Goal: Task Accomplishment & Management: Use online tool/utility

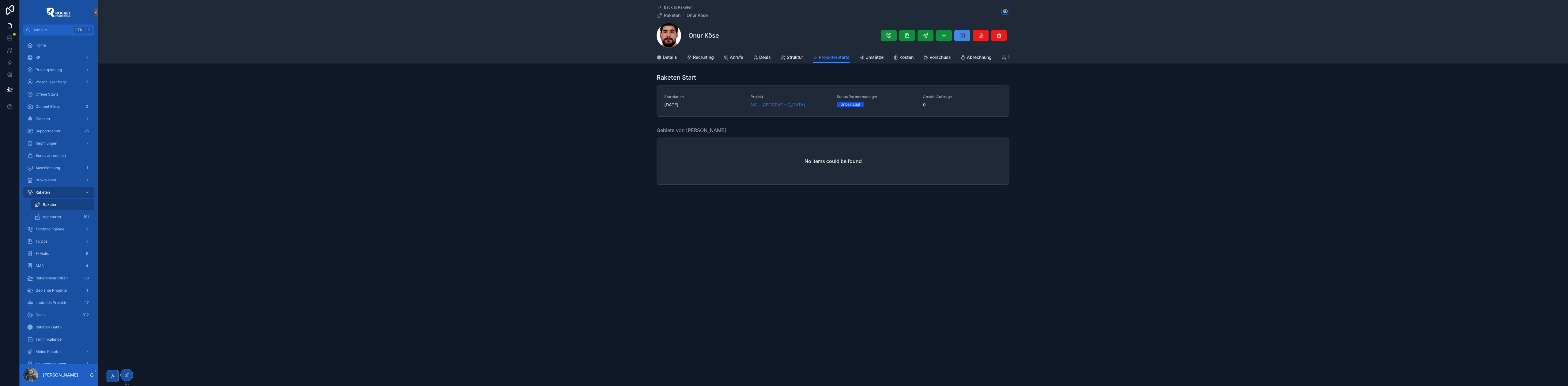
scroll to position [27, 0]
click at [549, 119] on div "Raketen Start Startdatum [DATE] Projekt NC - Eberbach Status Partnermanager Unb…" at bounding box center [833, 95] width 1470 height 48
click at [53, 218] on div "To Dos" at bounding box center [59, 214] width 64 height 10
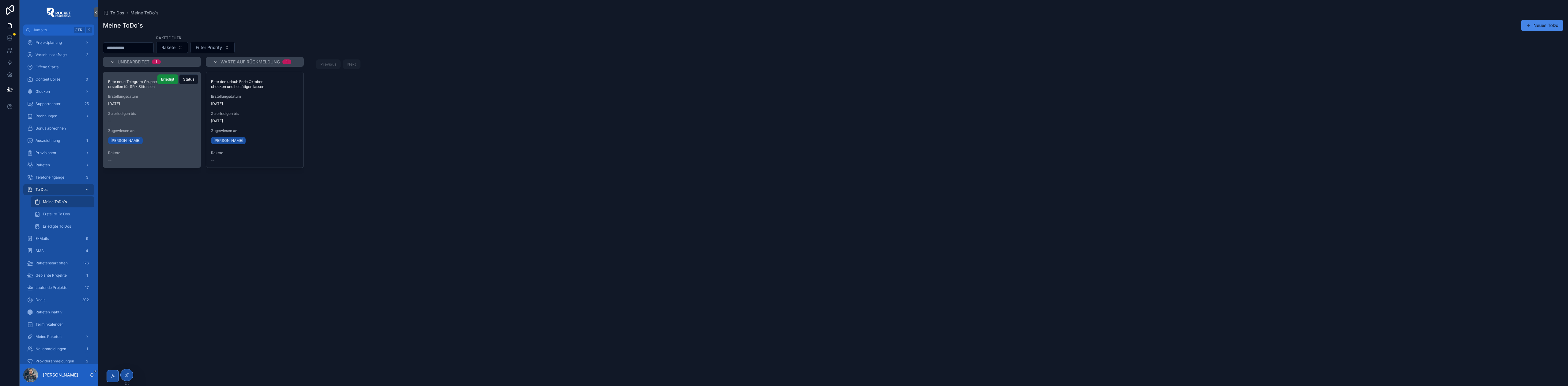
click at [175, 113] on span "Zu erledigen bis" at bounding box center [151, 113] width 87 height 5
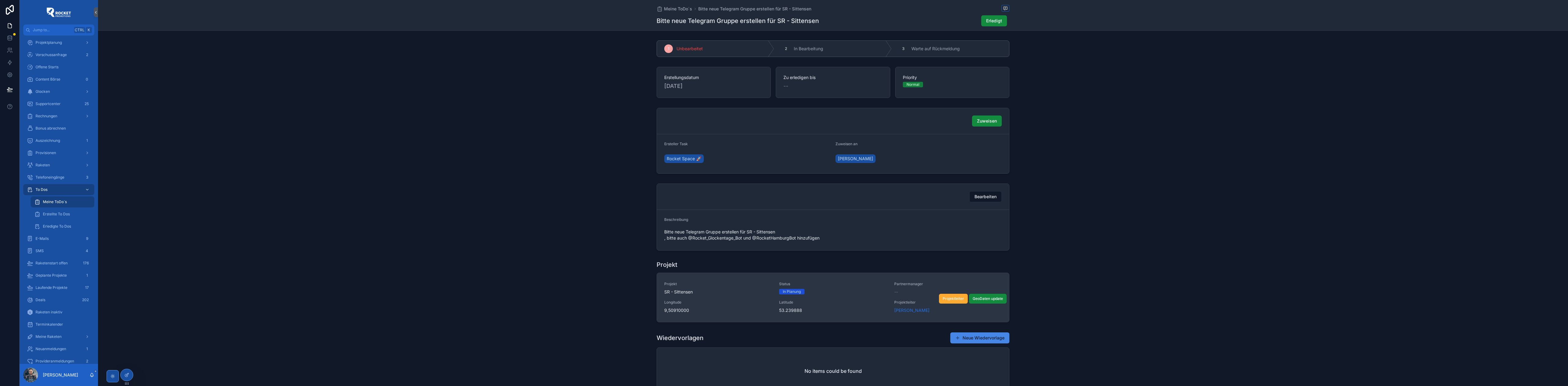
scroll to position [27, 0]
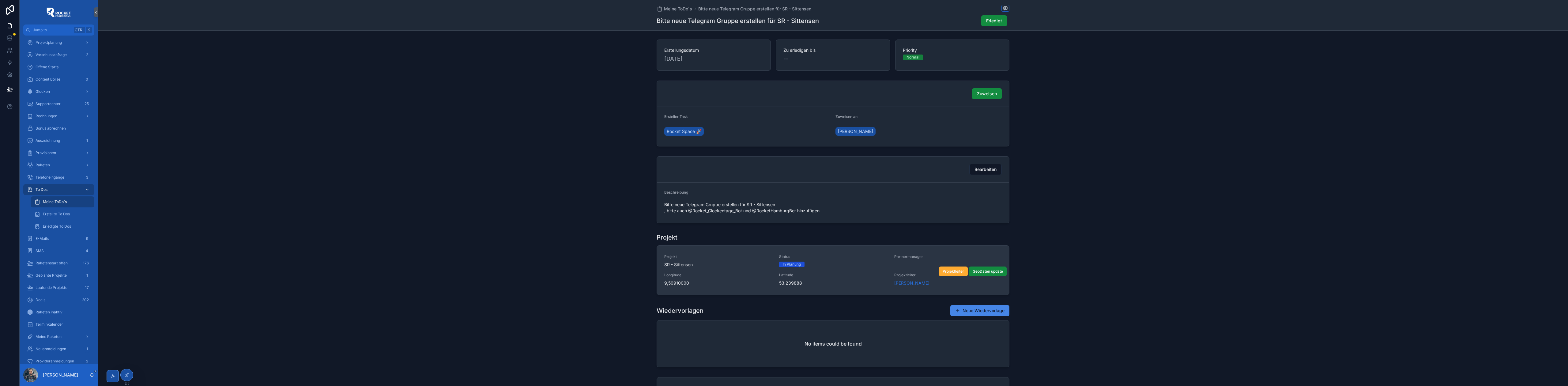
click at [857, 269] on div "Projekt SR - Sittensen Status In Planung Partnermanager -- Longitude 9,50910000…" at bounding box center [833, 270] width 338 height 32
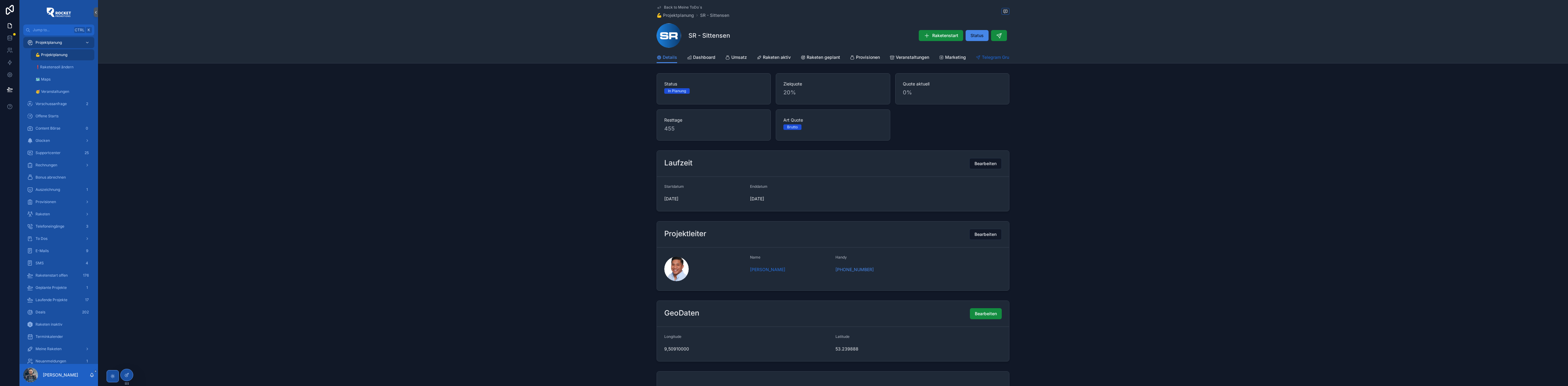
drag, startPoint x: 984, startPoint y: 58, endPoint x: 962, endPoint y: 58, distance: 22.0
click at [984, 58] on span "Telegram Gruppe" at bounding box center [999, 57] width 35 height 7
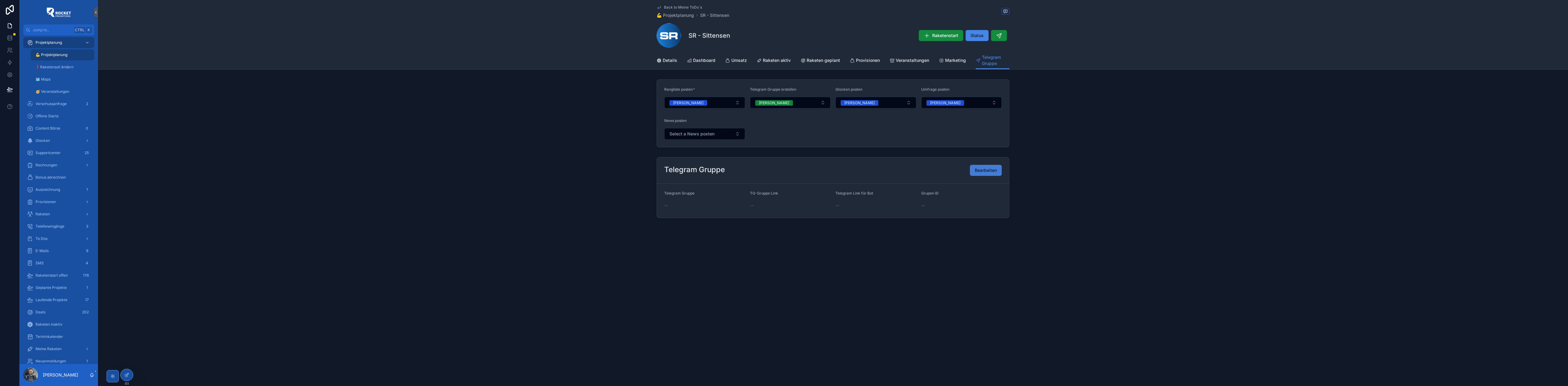
click at [991, 169] on span "Bearbeiten" at bounding box center [986, 171] width 22 height 7
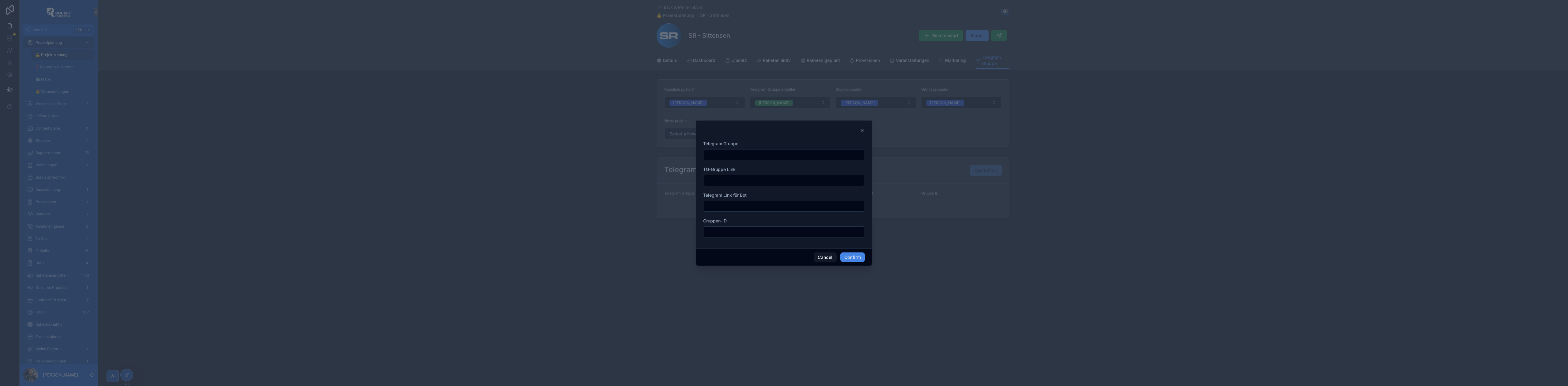
click at [736, 153] on input "text" at bounding box center [783, 154] width 161 height 9
paste input "**********"
type input "**********"
click at [757, 180] on input "text" at bounding box center [783, 180] width 161 height 9
paste input "**********"
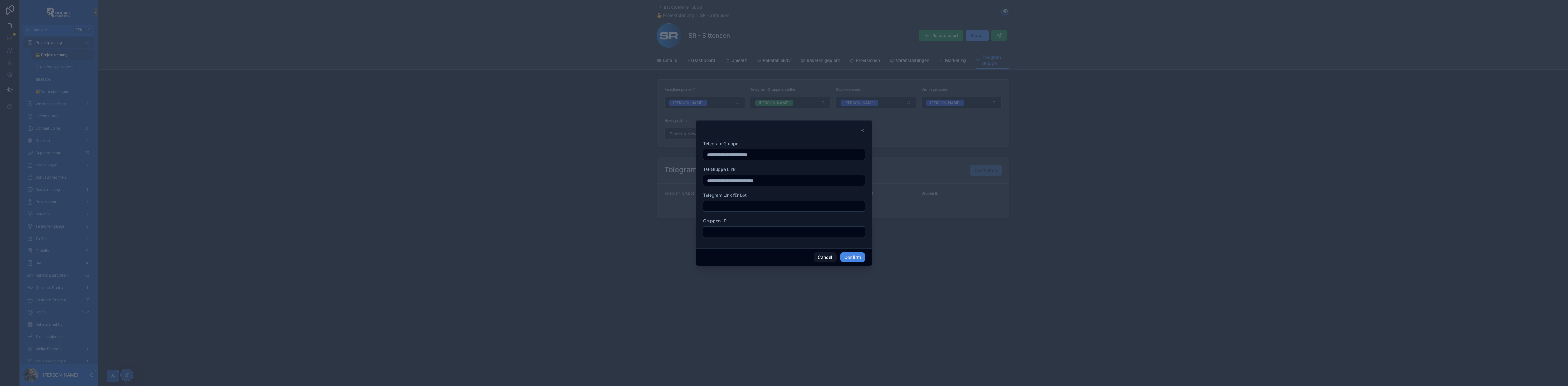
type input "**********"
click at [726, 210] on input "text" at bounding box center [783, 206] width 161 height 9
paste input "**********"
type input "**********"
click at [856, 259] on button "Confirm" at bounding box center [853, 257] width 24 height 10
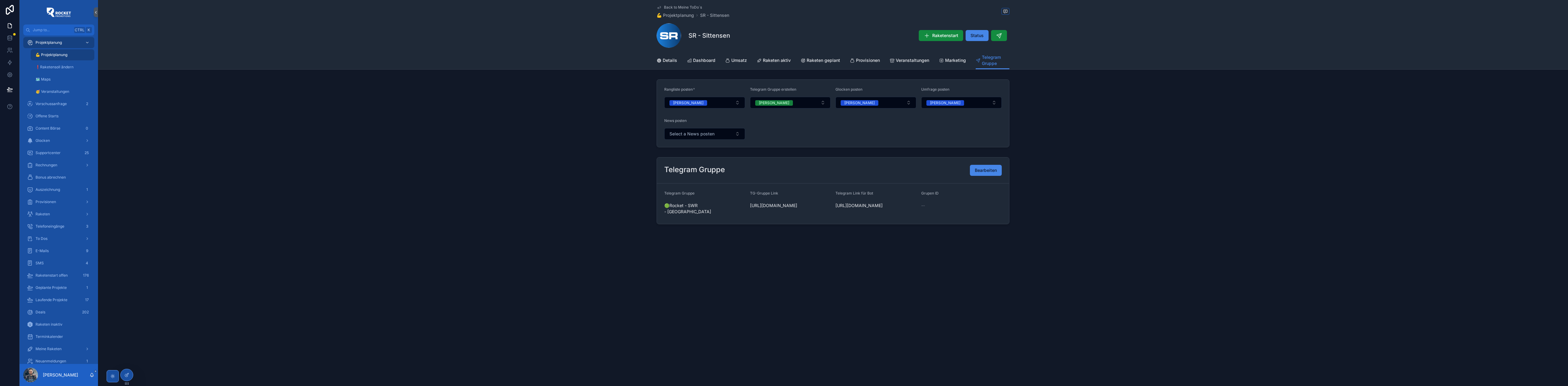
click at [681, 7] on span "Back to Meine ToDo´s" at bounding box center [683, 7] width 38 height 5
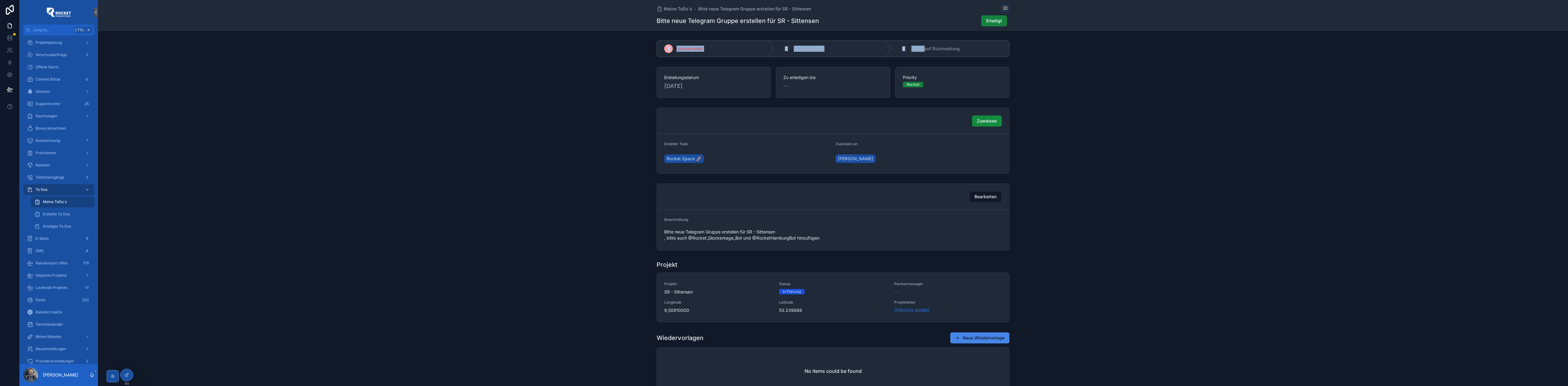
drag, startPoint x: 923, startPoint y: 50, endPoint x: 999, endPoint y: 21, distance: 81.3
click at [1002, 20] on div "Meine ToDo´s Bitte neue Telegram Gruppe erstellen für SR - Sittensen Bitte neue…" at bounding box center [833, 299] width 1470 height 598
click at [996, 22] on span "Erledigt" at bounding box center [994, 21] width 16 height 7
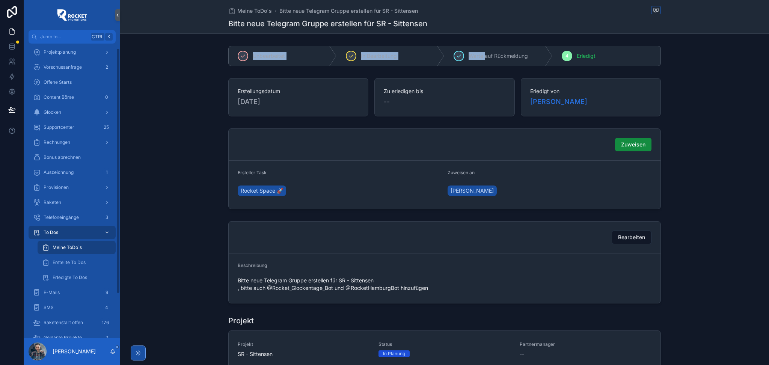
scroll to position [33, 0]
click at [251, 10] on span "Meine ToDo´s" at bounding box center [254, 11] width 35 height 8
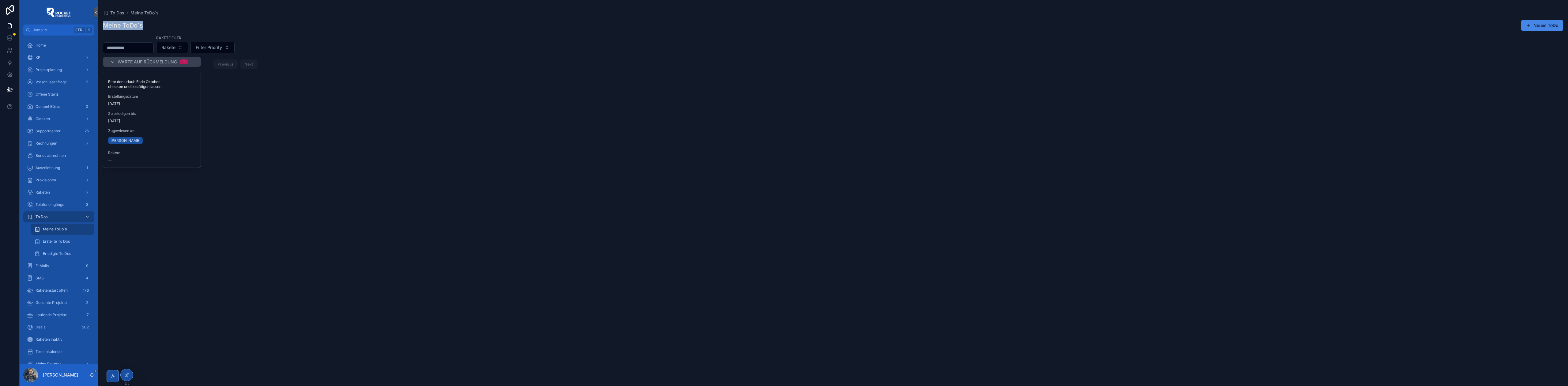
drag, startPoint x: 146, startPoint y: 25, endPoint x: 103, endPoint y: 26, distance: 43.0
click at [103, 26] on div "Meine ToDo´s Neues ToDo" at bounding box center [833, 25] width 1460 height 11
click at [109, 24] on h1 "Meine ToDo´s" at bounding box center [122, 25] width 40 height 9
click at [58, 117] on div "Glocken" at bounding box center [59, 119] width 64 height 10
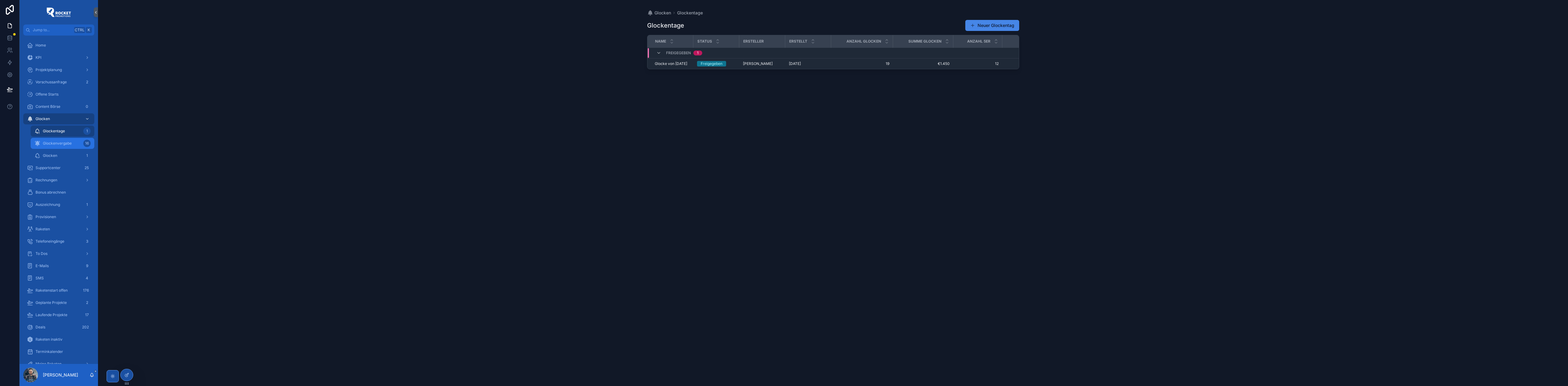
click at [58, 144] on span "Glockenvergabe" at bounding box center [57, 144] width 29 height 5
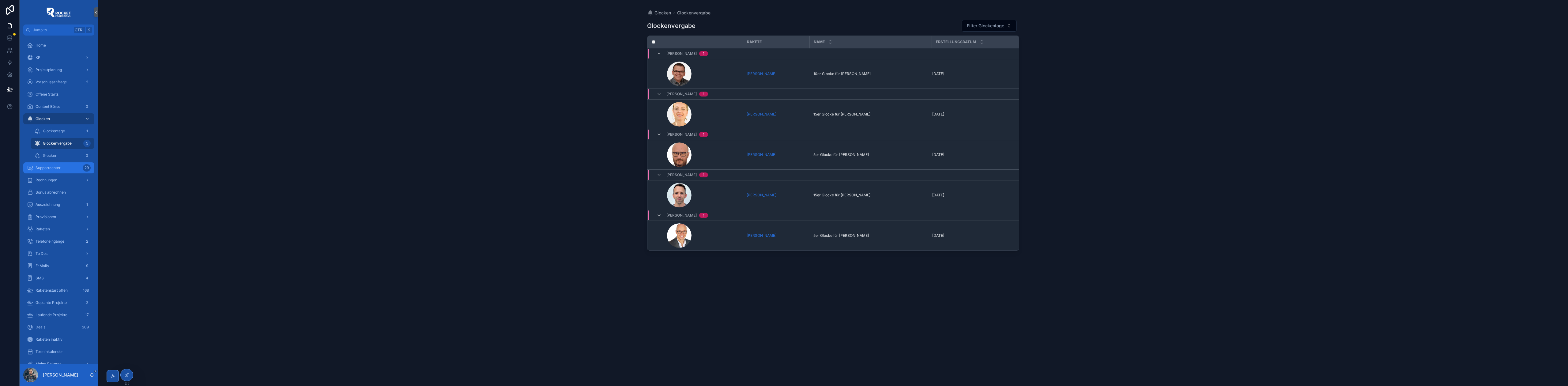
click at [54, 167] on span "Supportcenter" at bounding box center [48, 168] width 25 height 5
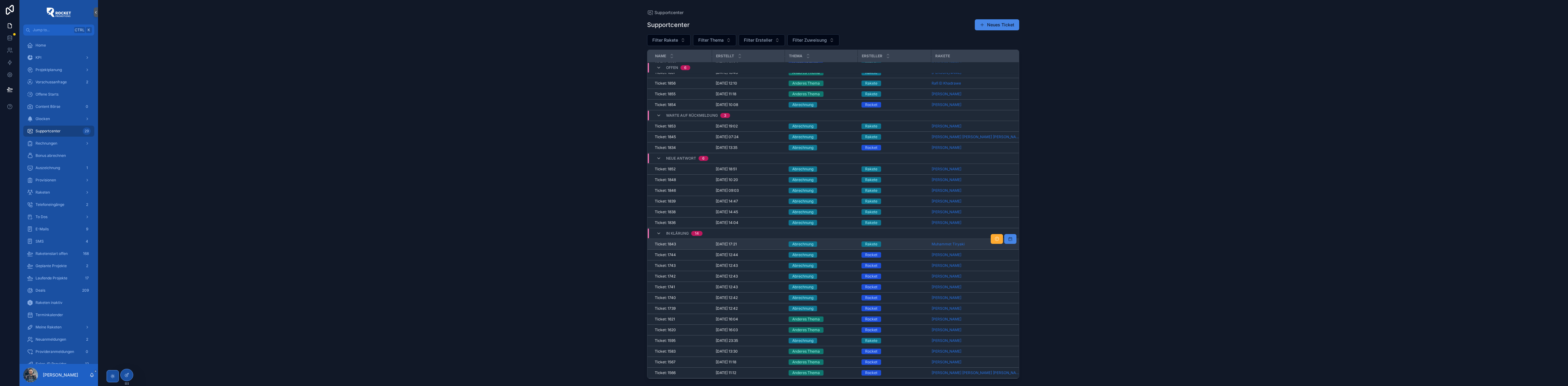
scroll to position [46, 0]
click at [837, 124] on div "Abrechnung" at bounding box center [821, 126] width 65 height 6
